Goal: Information Seeking & Learning: Learn about a topic

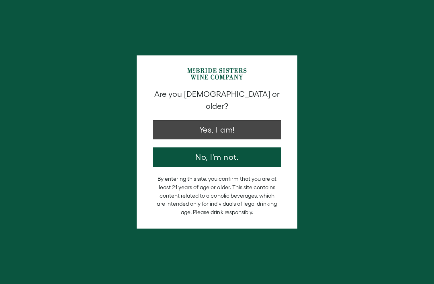
click at [258, 120] on button "Yes, I am!" at bounding box center [217, 129] width 129 height 19
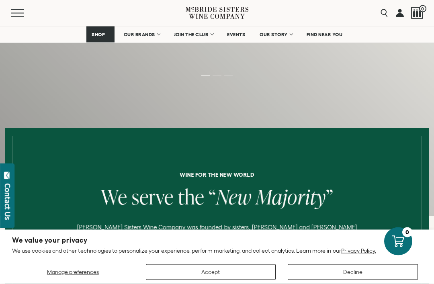
scroll to position [215, 0]
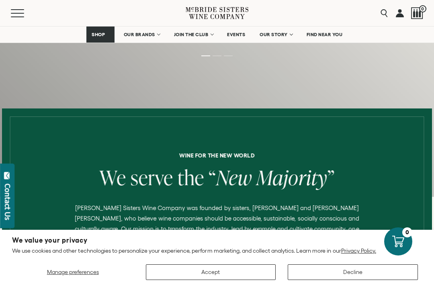
click at [342, 280] on button "Decline" at bounding box center [353, 272] width 130 height 16
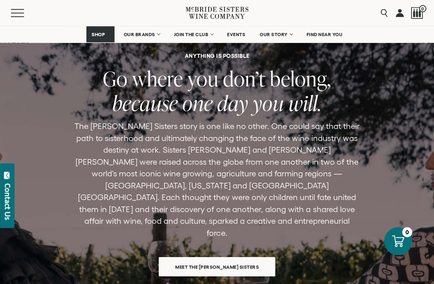
scroll to position [2356, 0]
click at [250, 259] on span "Meet the [PERSON_NAME] Sisters" at bounding box center [217, 267] width 112 height 16
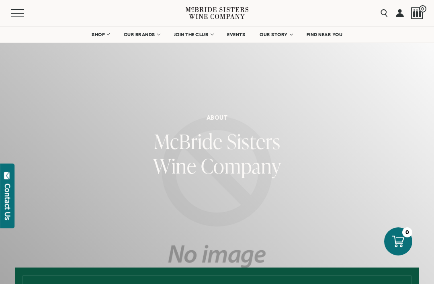
click at [253, 165] on span "Company" at bounding box center [241, 166] width 80 height 28
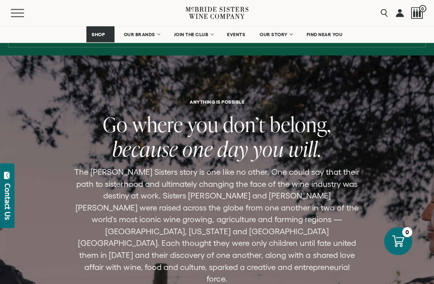
scroll to position [533, 0]
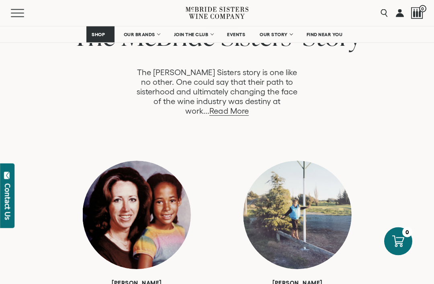
scroll to position [449, 0]
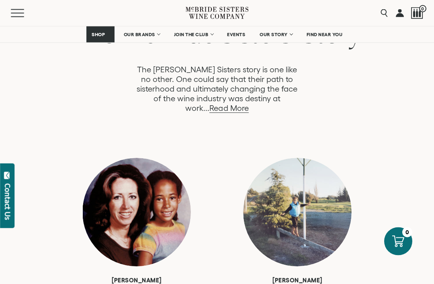
click at [248, 104] on link "Read More" at bounding box center [228, 108] width 39 height 9
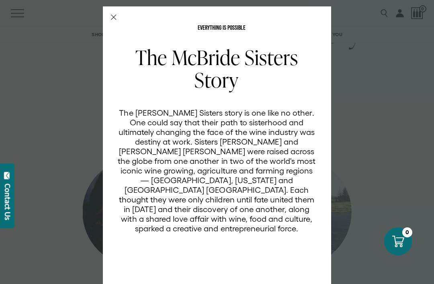
click at [365, 53] on div "EVERYTHING IS POSSIBLE The McBride Sisters Story The McBride Sisters story is o…" at bounding box center [217, 142] width 434 height 284
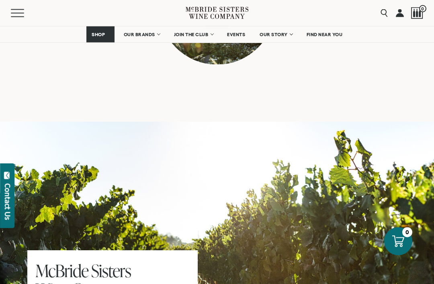
scroll to position [3573, 0]
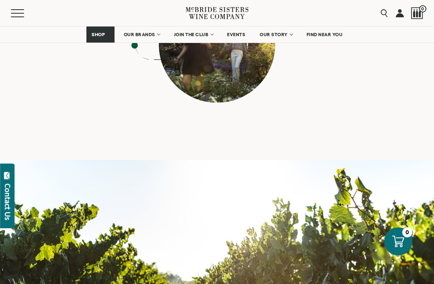
click at [324, 3] on div "Menu Search 0" at bounding box center [217, 13] width 434 height 26
